Goal: Subscribe to service/newsletter

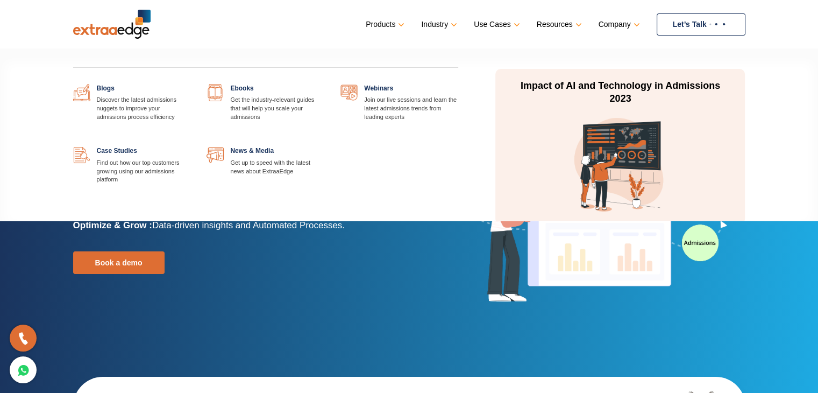
click at [324, 146] on link at bounding box center [324, 146] width 0 height 0
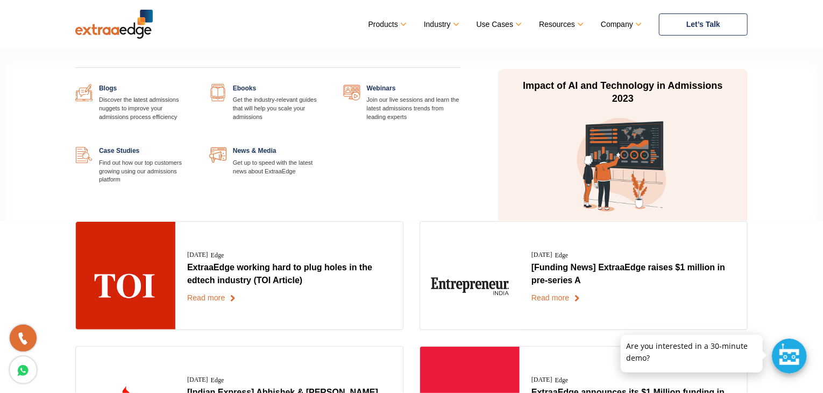
click at [193, 84] on link at bounding box center [193, 84] width 0 height 0
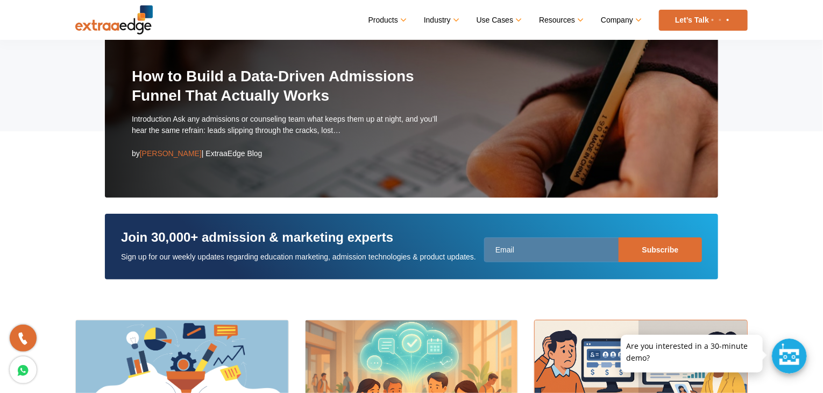
scroll to position [111, 0]
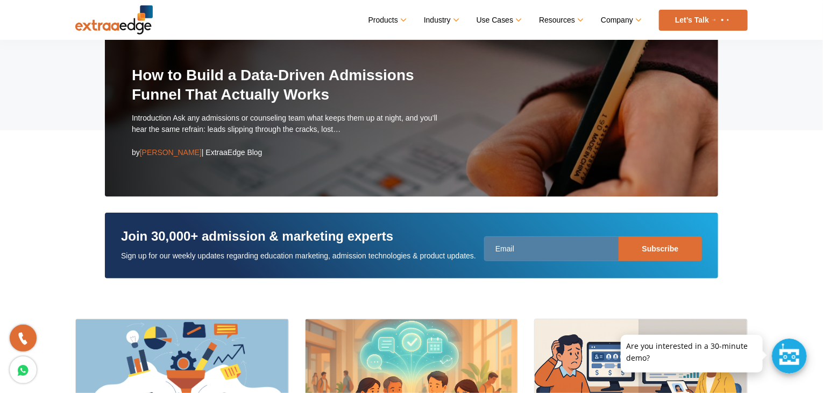
click at [661, 246] on input "Subscribe" at bounding box center [659, 248] width 83 height 25
